Goal: Find specific page/section: Find specific page/section

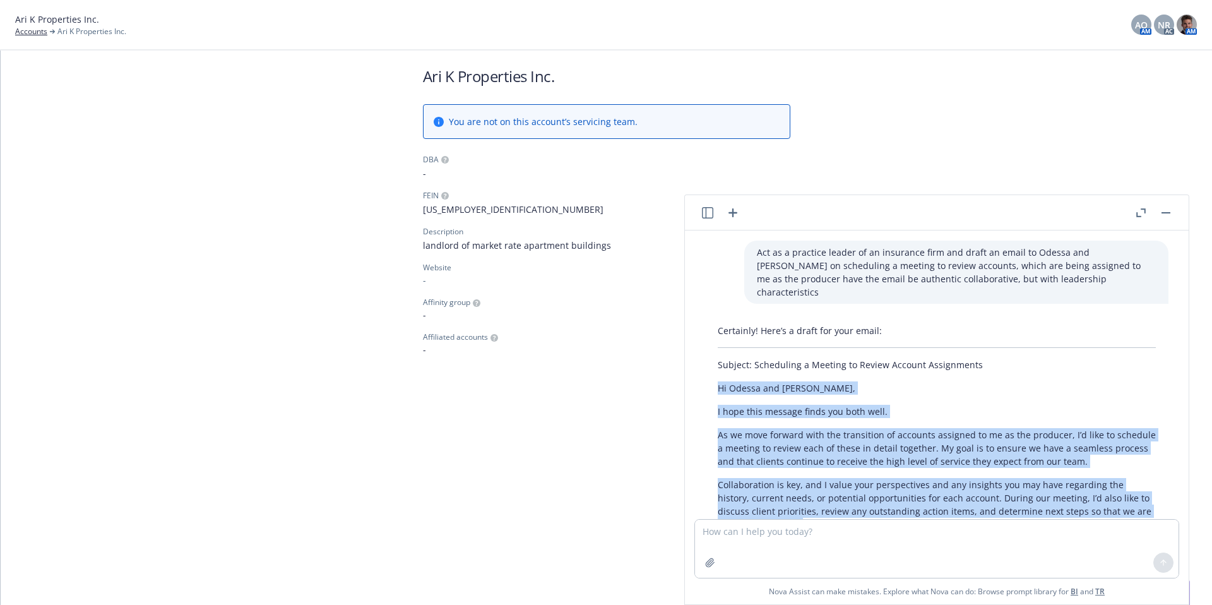
scroll to position [181, 0]
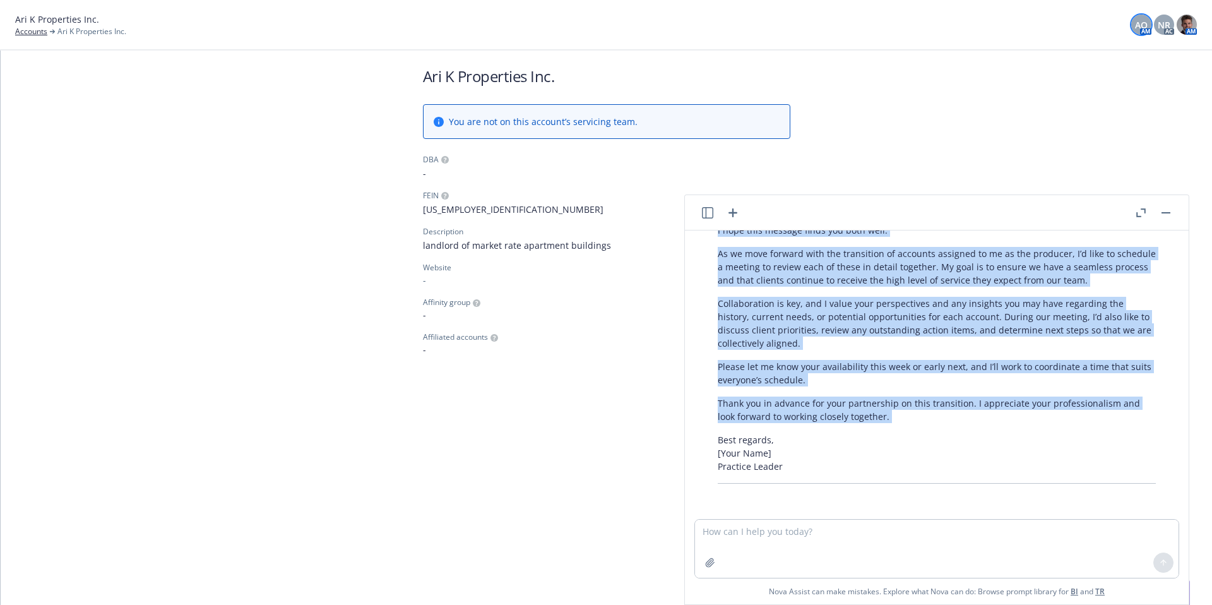
click at [1147, 21] on span "AO" at bounding box center [1141, 24] width 13 height 13
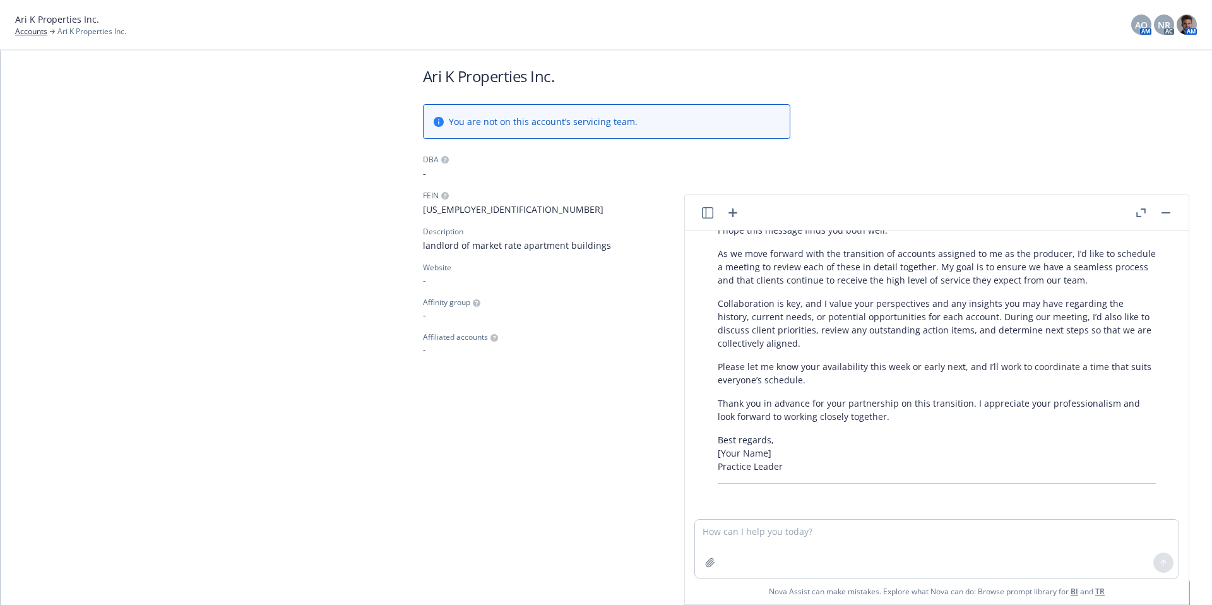
click at [726, 42] on div "Ari K Properties Inc. Accounts Ari K Properties Inc. AO AM NR AC AM" at bounding box center [606, 25] width 1212 height 50
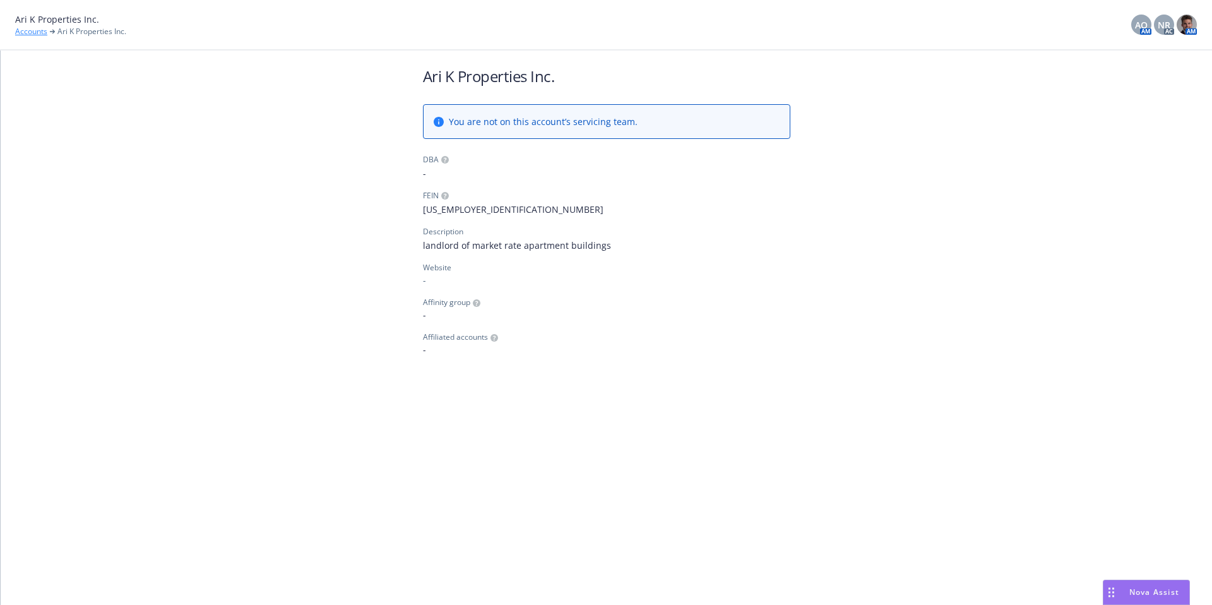
click at [33, 33] on link "Accounts" at bounding box center [31, 31] width 32 height 11
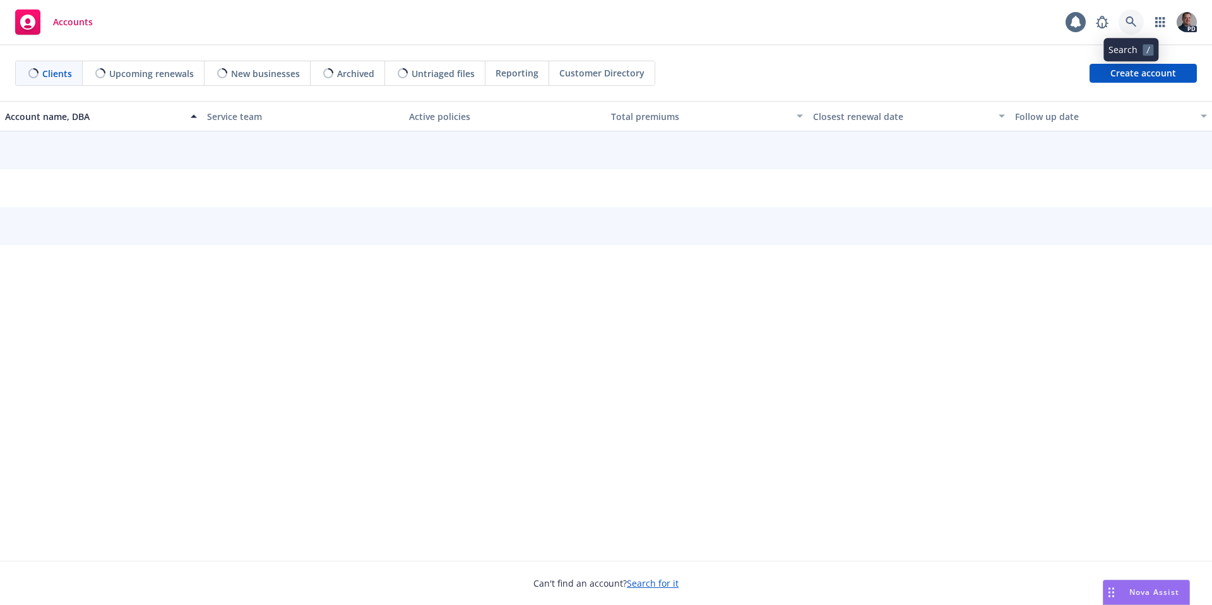
click at [1136, 14] on link at bounding box center [1130, 21] width 25 height 25
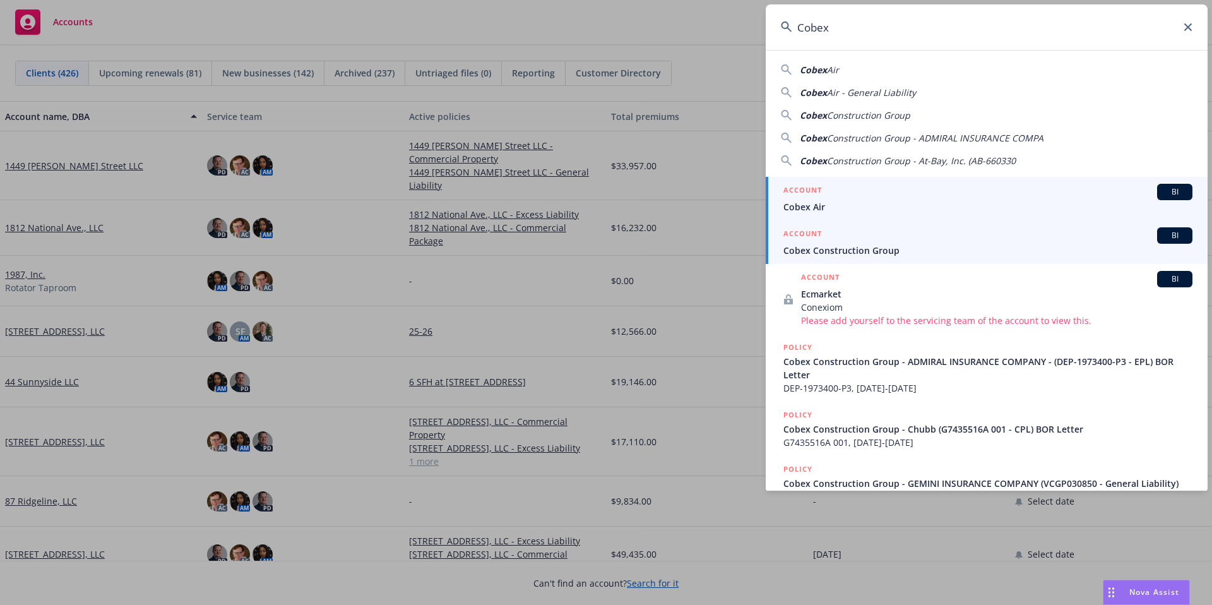
type input "Cobex"
click at [860, 259] on link "ACCOUNT BI Cobex Construction Group" at bounding box center [987, 242] width 442 height 44
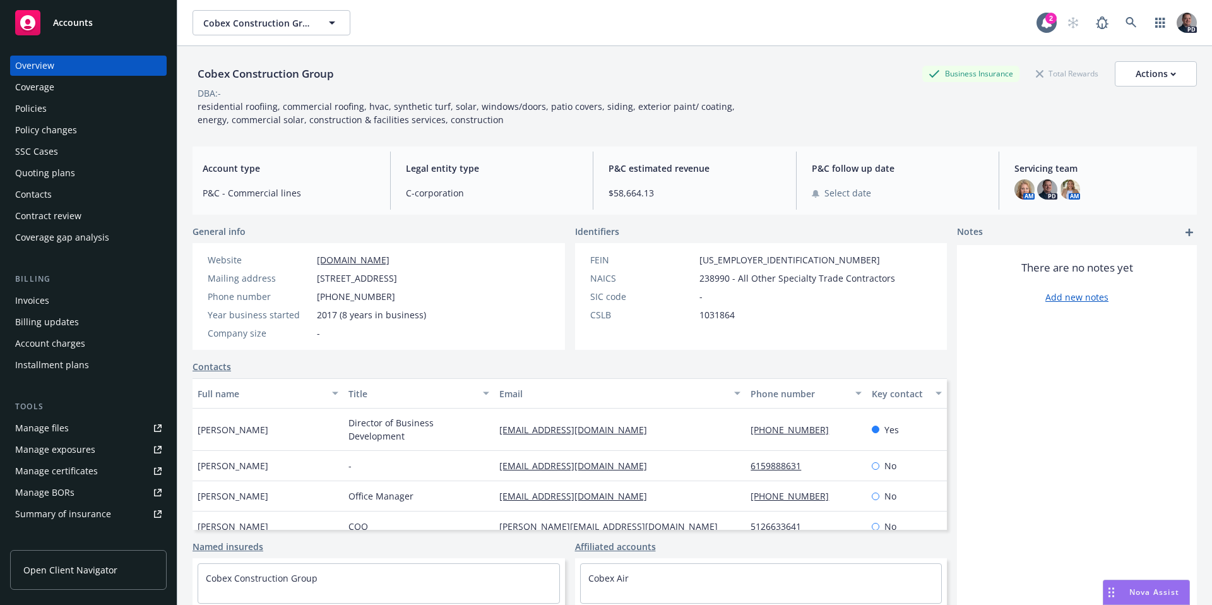
click at [40, 103] on div "Policies" at bounding box center [31, 108] width 32 height 20
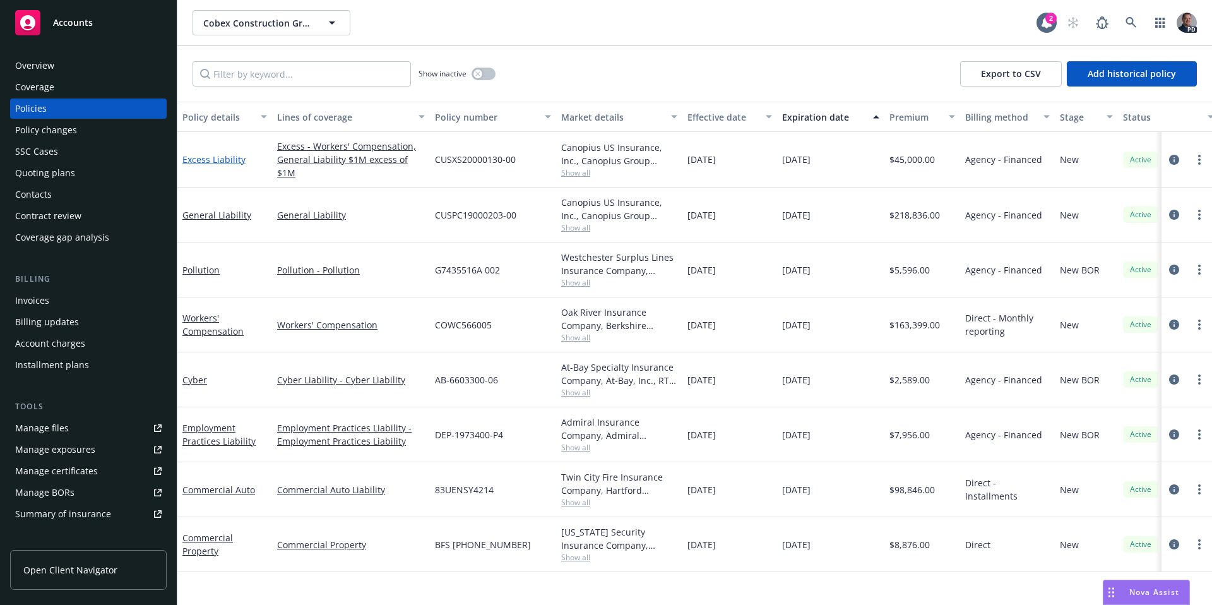
click at [235, 162] on link "Excess Liability" at bounding box center [213, 159] width 63 height 12
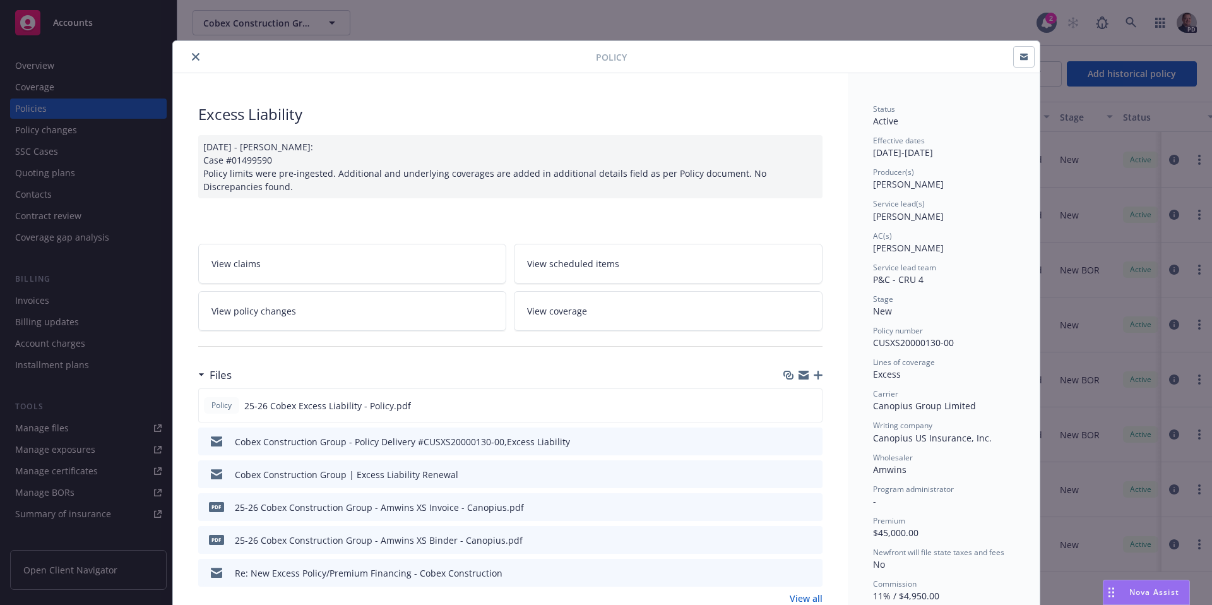
click at [197, 58] on button "close" at bounding box center [195, 56] width 15 height 15
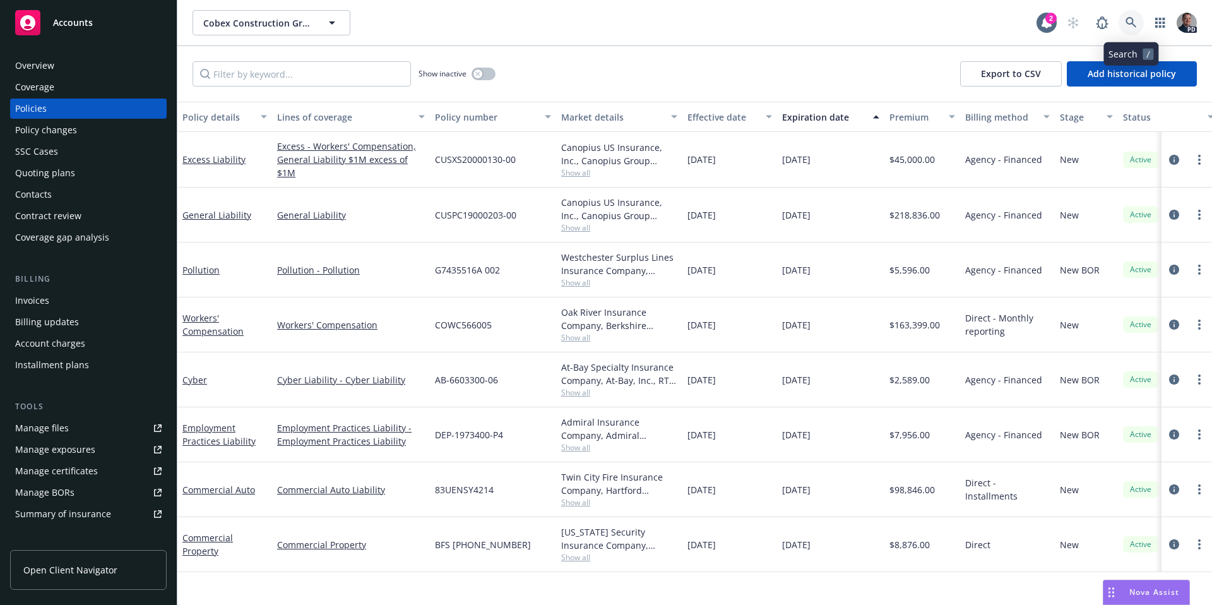
click at [1141, 25] on link at bounding box center [1130, 22] width 25 height 25
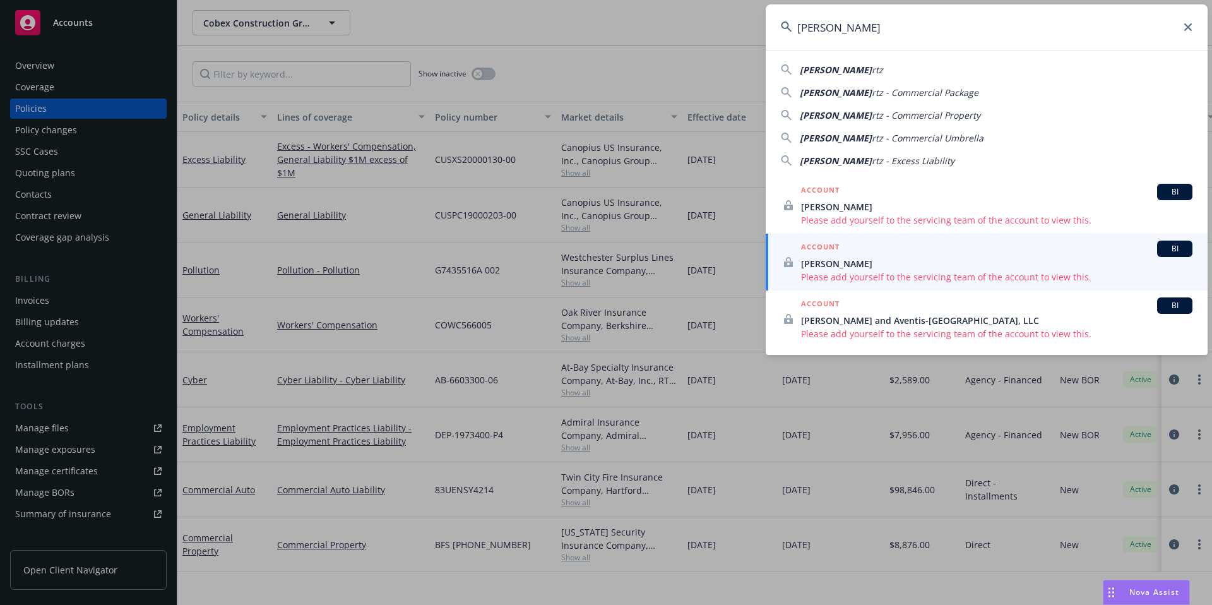
type input "[PERSON_NAME]"
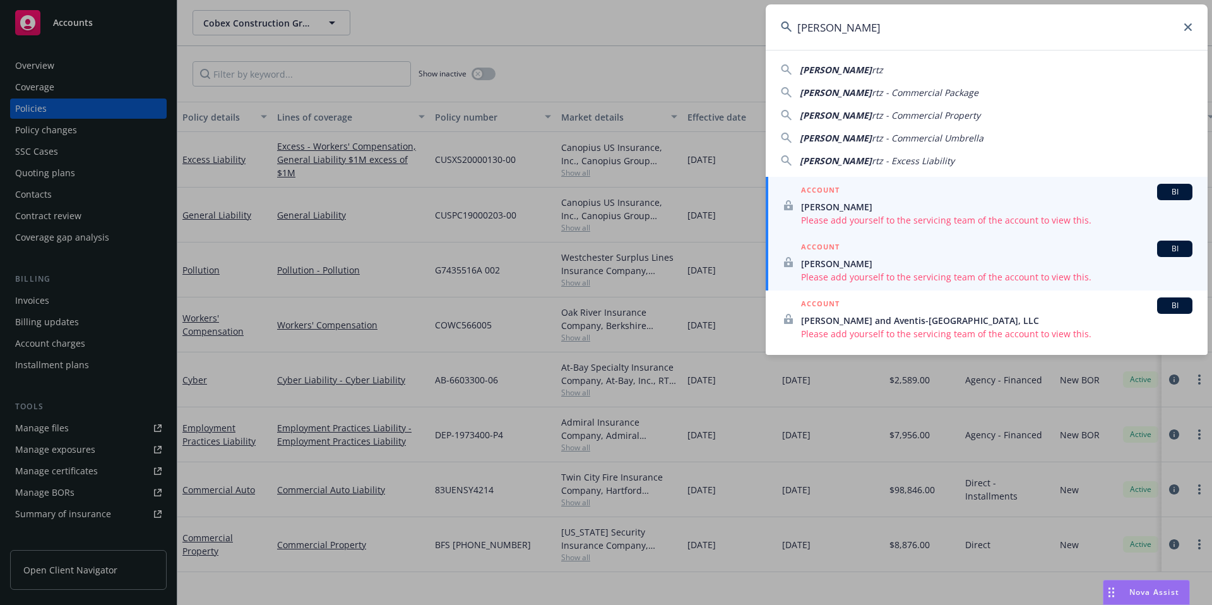
click at [920, 196] on div "ACCOUNT BI" at bounding box center [996, 192] width 391 height 16
